Goal: Task Accomplishment & Management: Complete application form

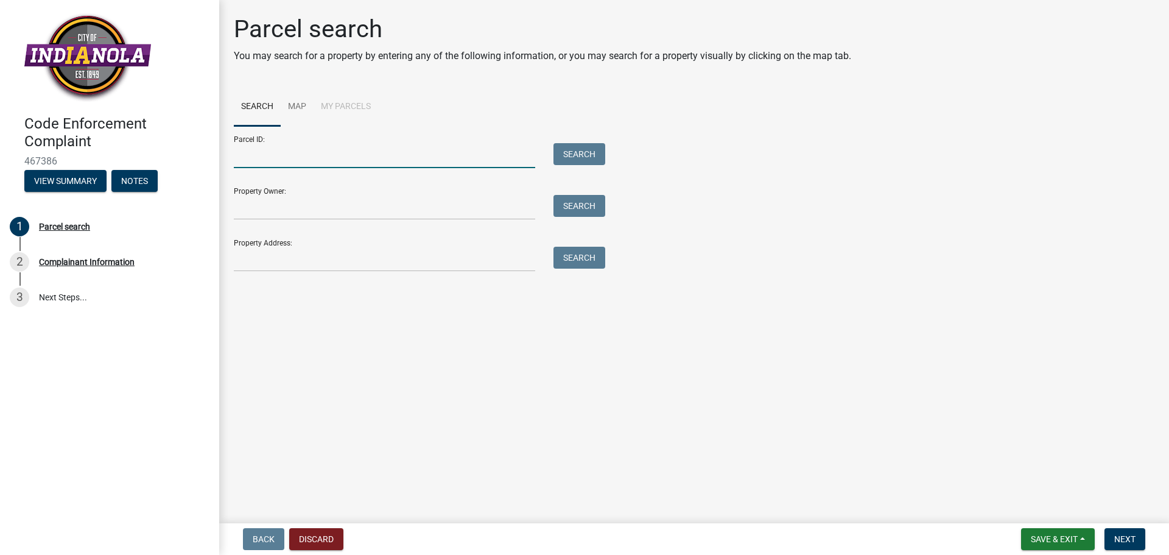
click at [321, 161] on input "Parcel ID:" at bounding box center [384, 155] width 301 height 25
click at [319, 207] on input "Property Owner:" at bounding box center [384, 207] width 301 height 25
click at [297, 253] on input "Property Address:" at bounding box center [384, 259] width 301 height 25
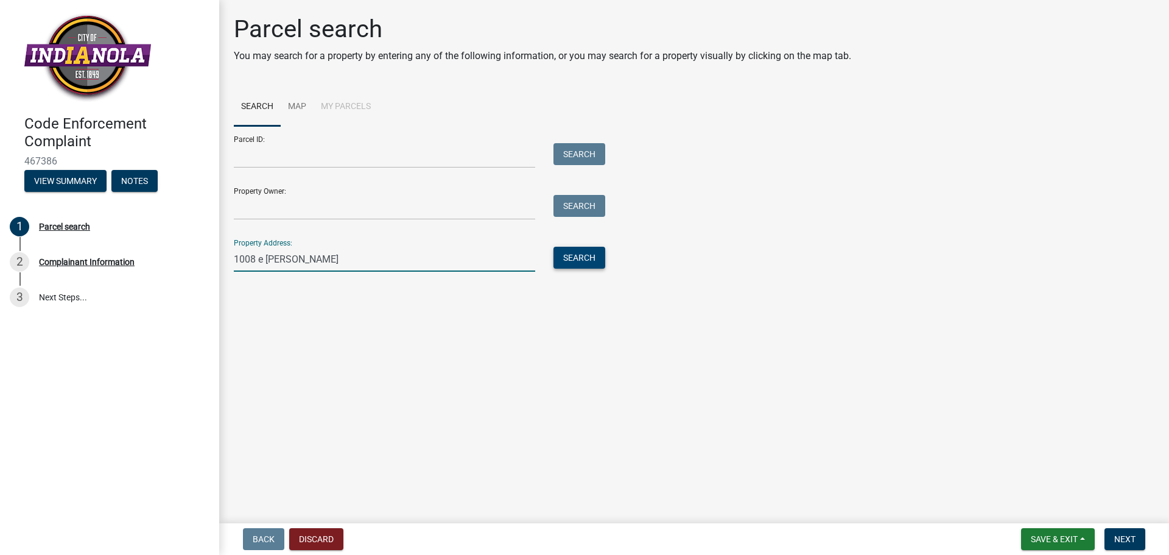
type input "1008 e [PERSON_NAME]"
click at [594, 261] on button "Search" at bounding box center [579, 258] width 52 height 22
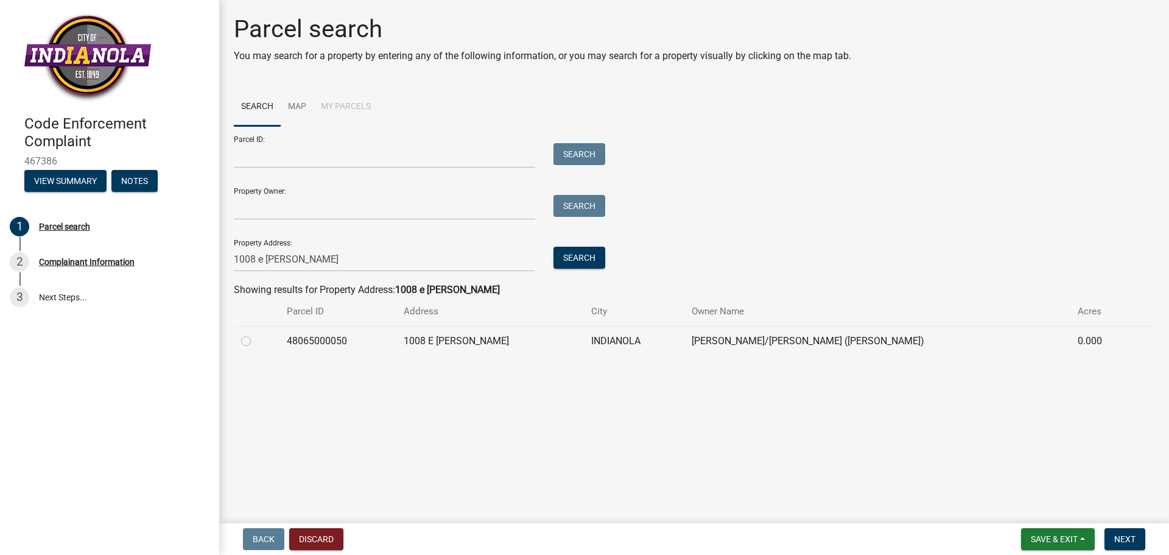
click at [256, 334] on label at bounding box center [256, 334] width 0 height 0
click at [256, 341] on input "radio" at bounding box center [260, 338] width 8 height 8
radio input "true"
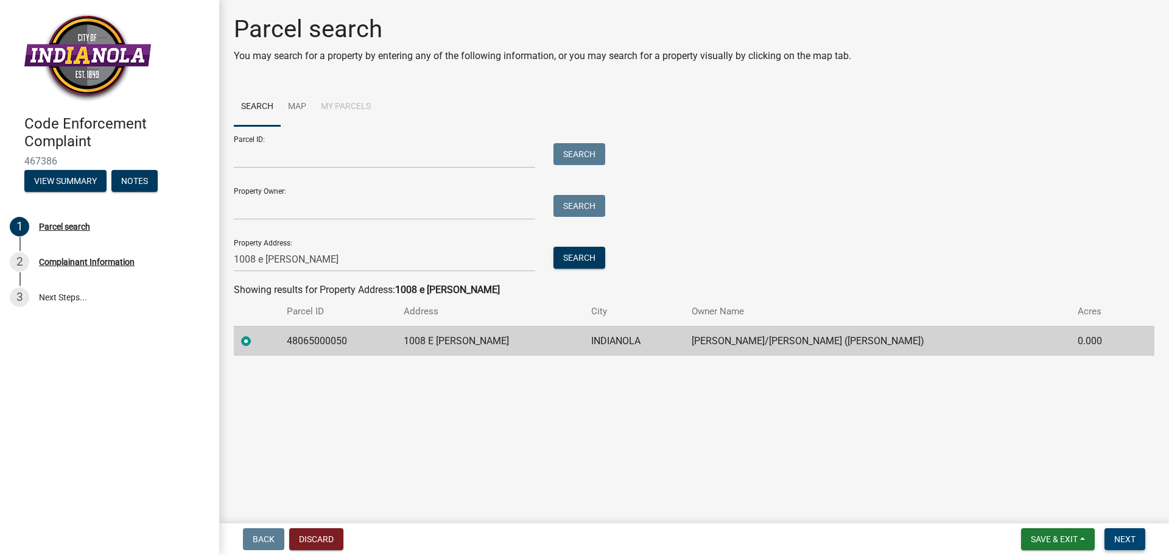
click at [1121, 539] on span "Next" at bounding box center [1124, 539] width 21 height 10
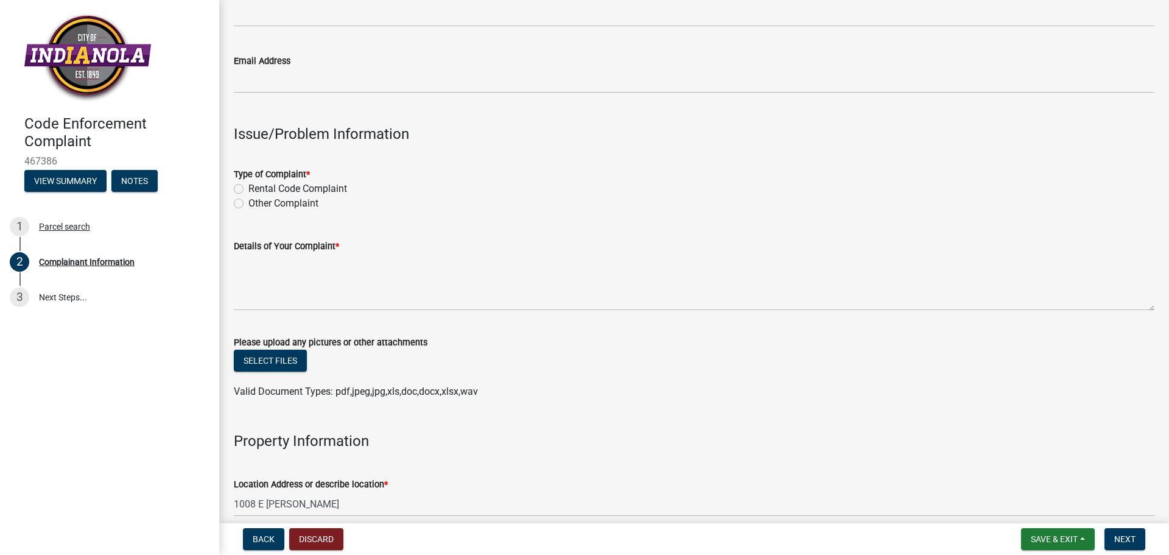
scroll to position [304, 0]
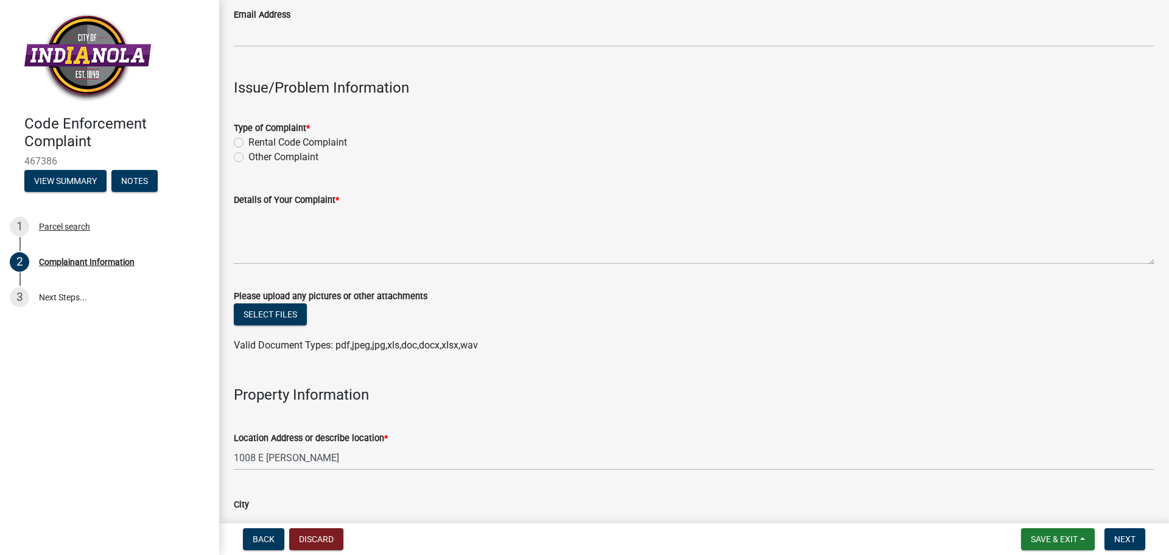
click at [248, 159] on label "Other Complaint" at bounding box center [283, 157] width 70 height 15
click at [248, 158] on input "Other Complaint" at bounding box center [252, 154] width 8 height 8
radio input "true"
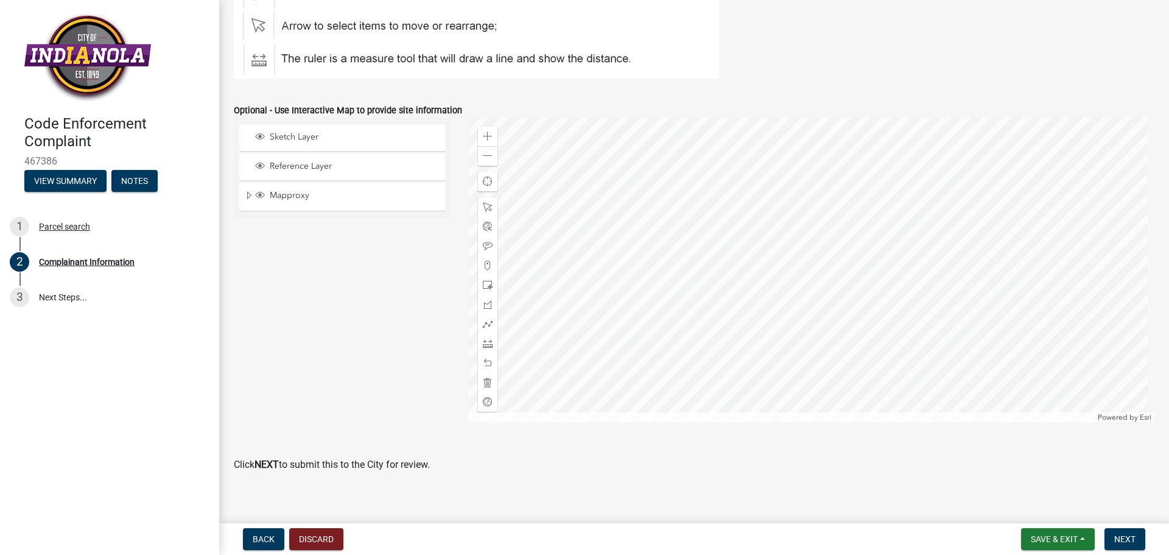
scroll to position [1439, 0]
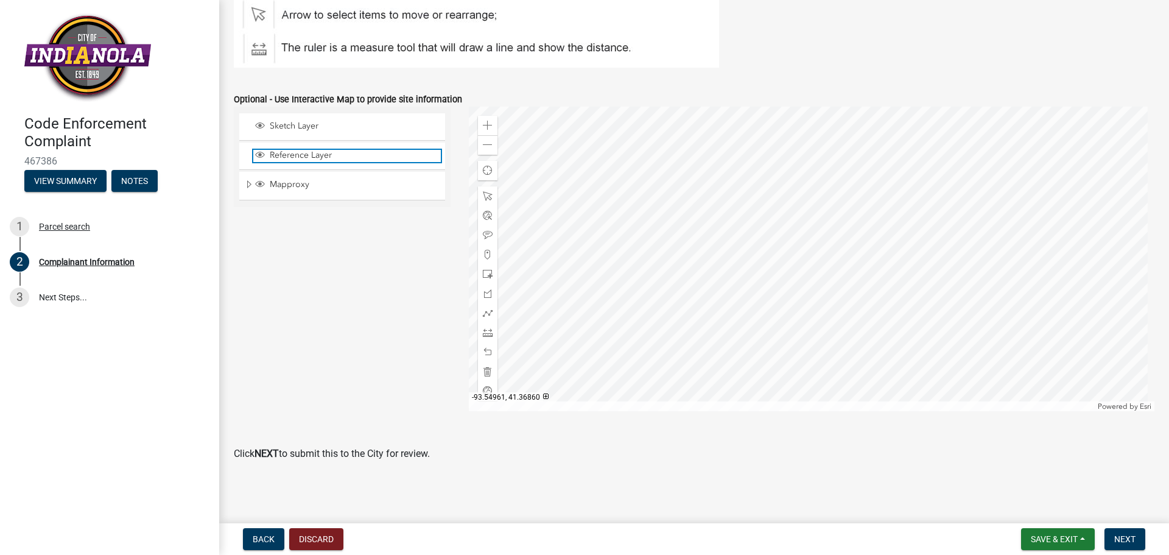
click at [321, 158] on span "Reference Layer" at bounding box center [354, 155] width 174 height 11
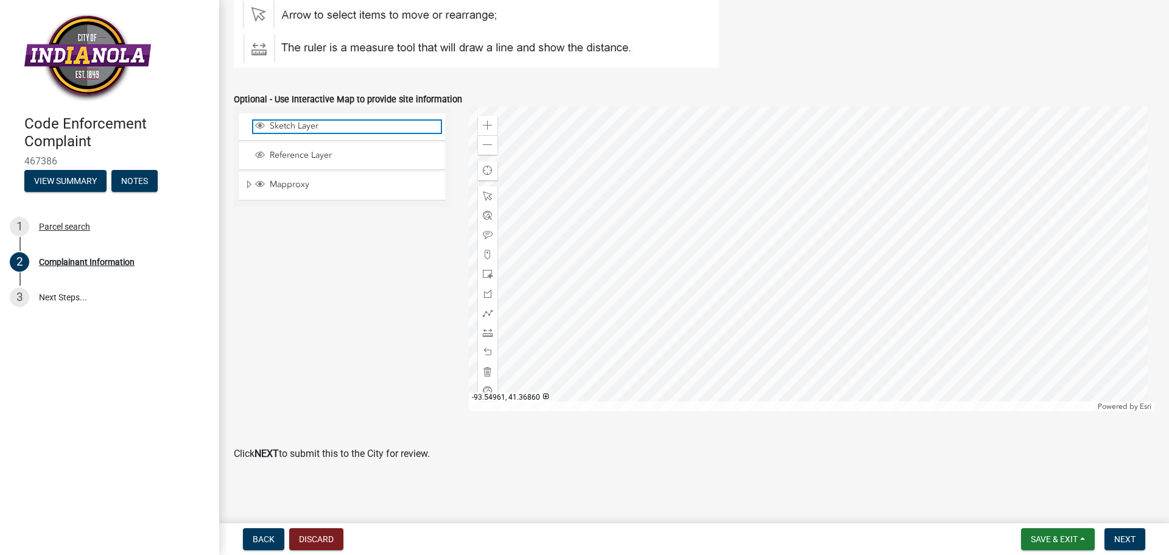
click at [323, 129] on span "Sketch Layer" at bounding box center [354, 126] width 174 height 11
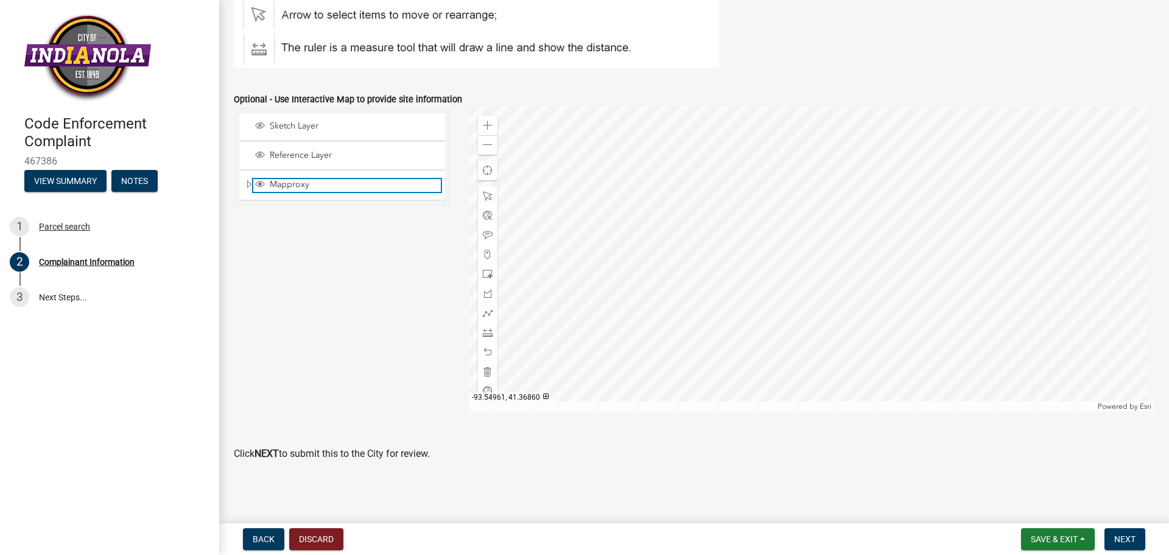
click at [326, 186] on span "Mapproxy" at bounding box center [354, 184] width 174 height 11
click at [328, 186] on span "Mapproxy" at bounding box center [354, 184] width 174 height 11
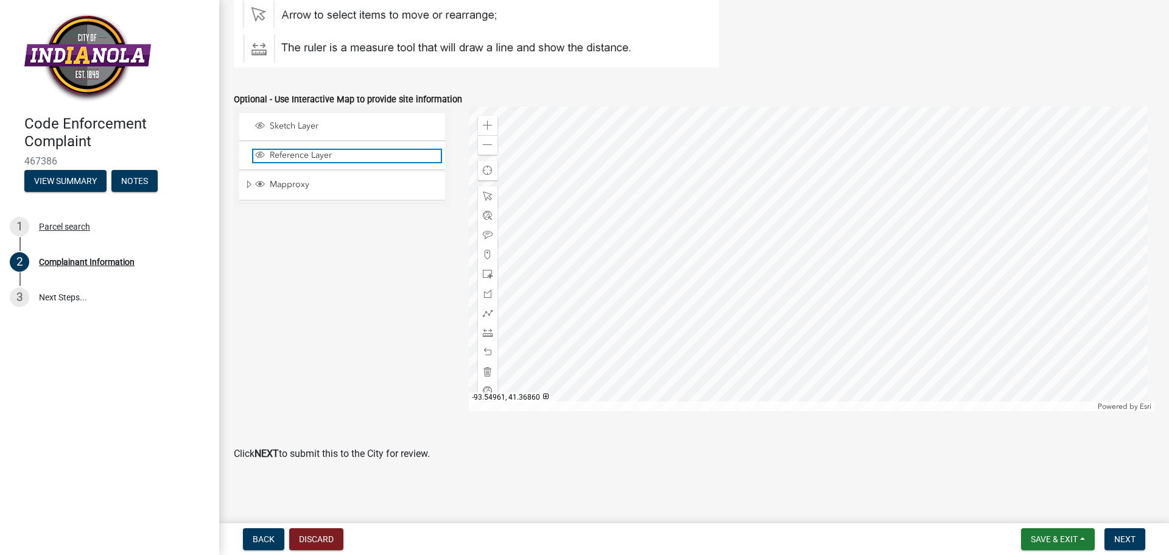
click at [327, 154] on span "Reference Layer" at bounding box center [354, 155] width 174 height 11
click at [251, 184] on span "Expand" at bounding box center [249, 185] width 10 height 12
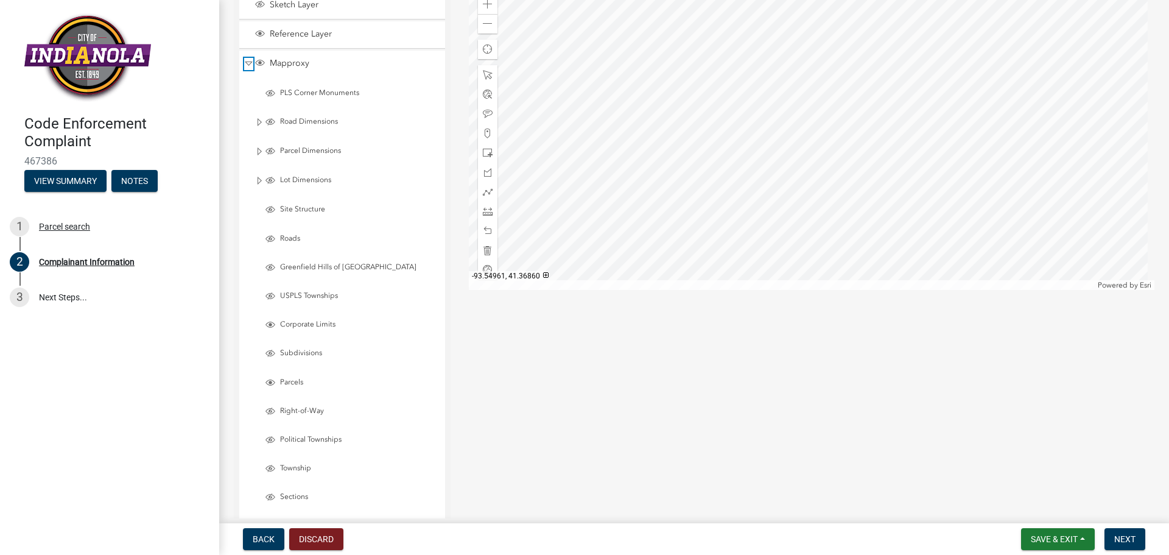
scroll to position [1561, 0]
click at [270, 210] on span "Layer List" at bounding box center [270, 209] width 10 height 10
click at [272, 236] on span "Layer List" at bounding box center [270, 238] width 10 height 10
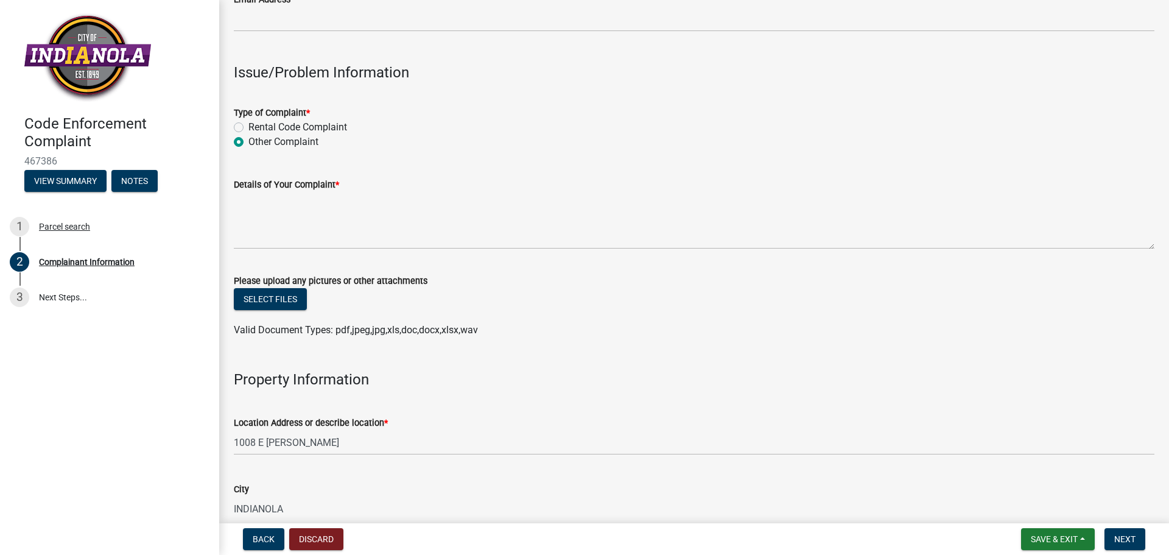
scroll to position [316, 0]
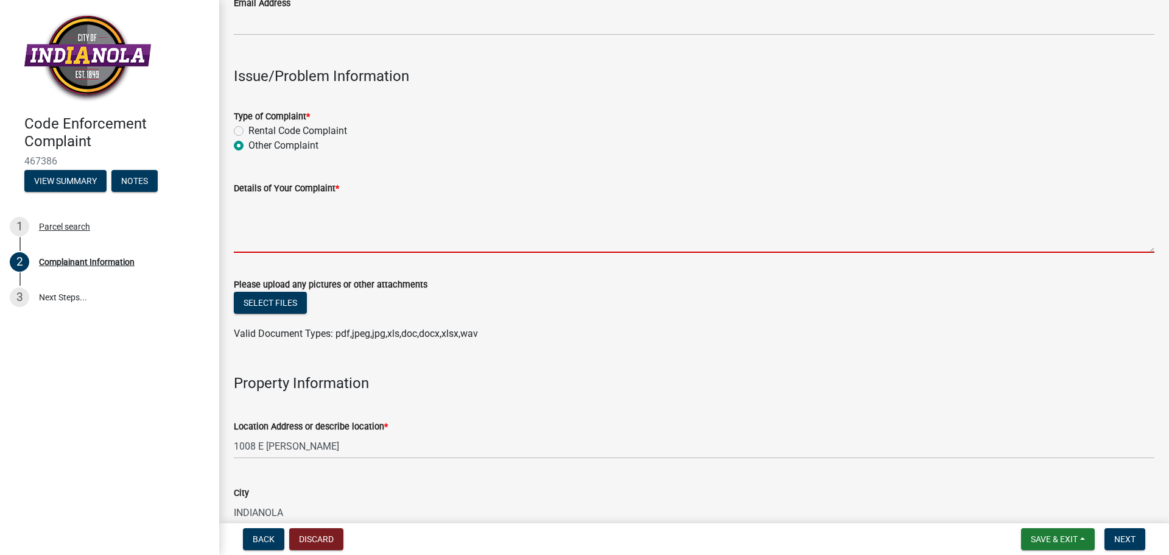
click at [251, 248] on textarea "Details of Your Complaint *" at bounding box center [694, 223] width 921 height 57
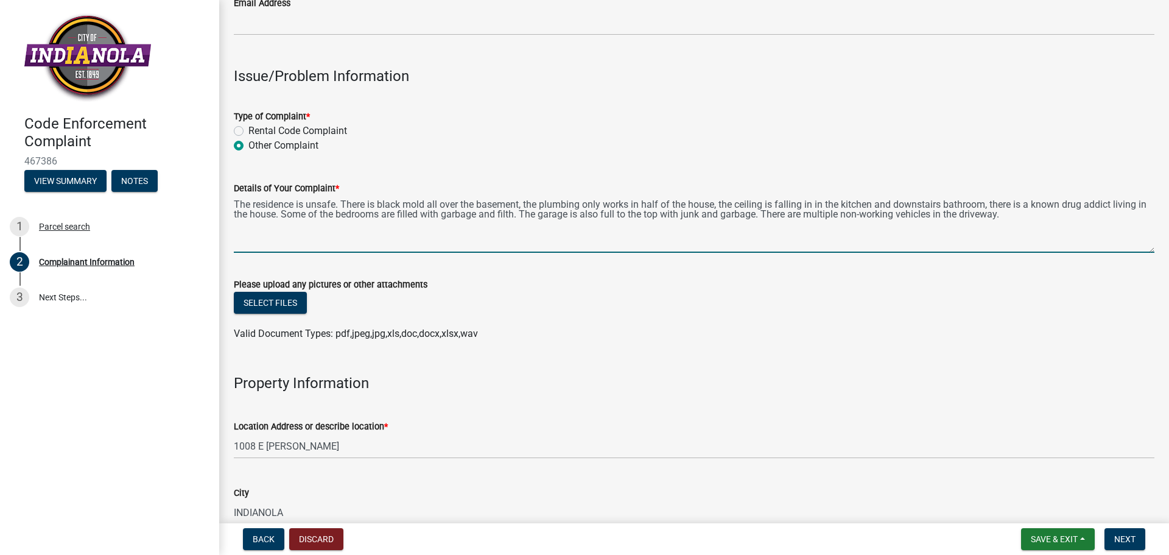
click at [948, 216] on textarea "The residence is unsafe. There is black mold all over the basement, the plumbin…" at bounding box center [694, 223] width 921 height 57
click at [1105, 218] on textarea "The residence is unsafe. There is black mold all over the basement, the plumbin…" at bounding box center [694, 223] width 921 height 57
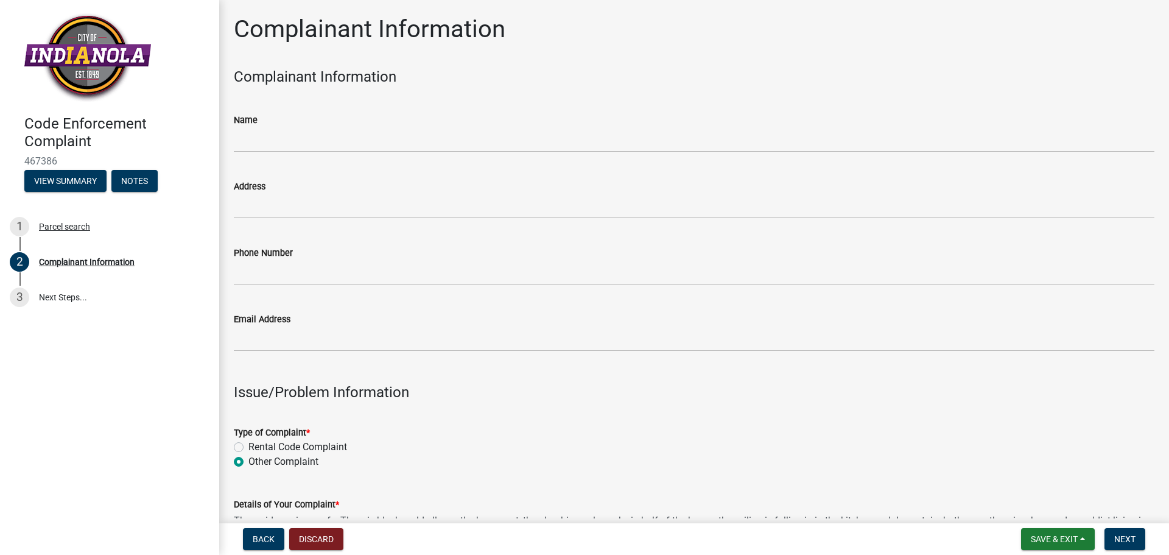
scroll to position [304, 0]
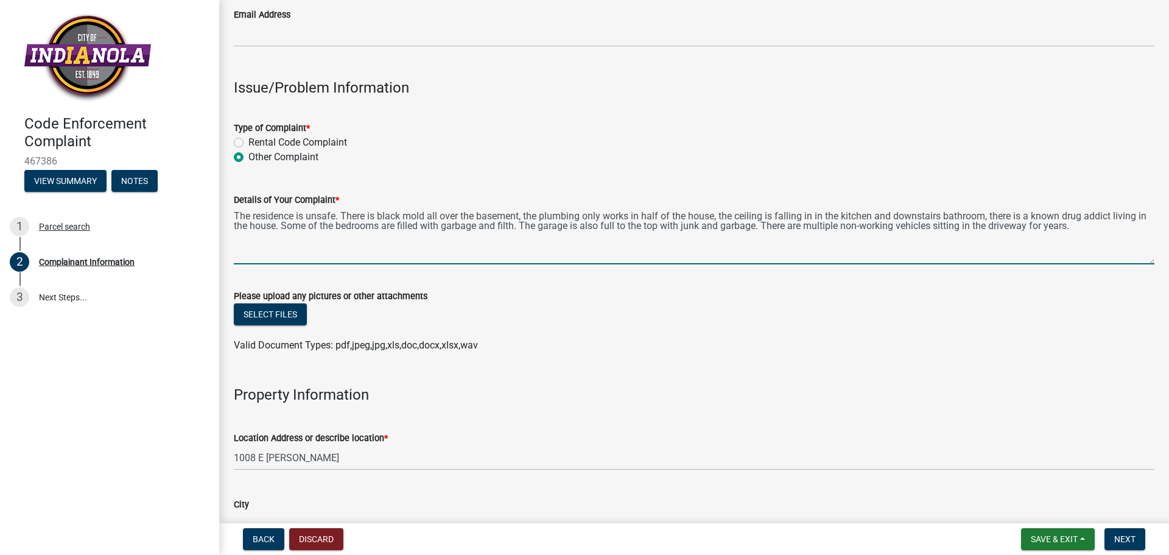
click at [1092, 231] on textarea "The residence is unsafe. There is black mold all over the basement, the plumbin…" at bounding box center [694, 235] width 921 height 57
click at [1083, 227] on textarea "The residence is unsafe. There is black mold all over the basement, the plumbin…" at bounding box center [694, 235] width 921 height 57
type textarea "The residence is unsafe. There is black mold all over the basement, the plumbin…"
